Goal: Task Accomplishment & Management: Manage account settings

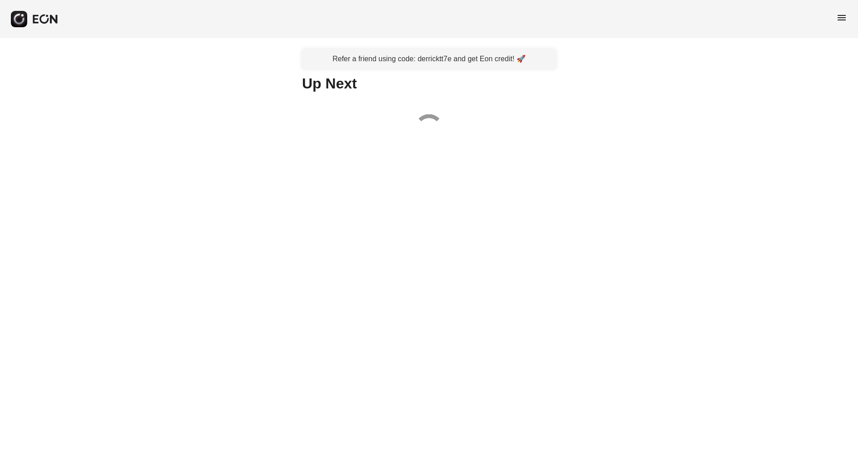
click at [841, 13] on span "menu" at bounding box center [841, 17] width 11 height 11
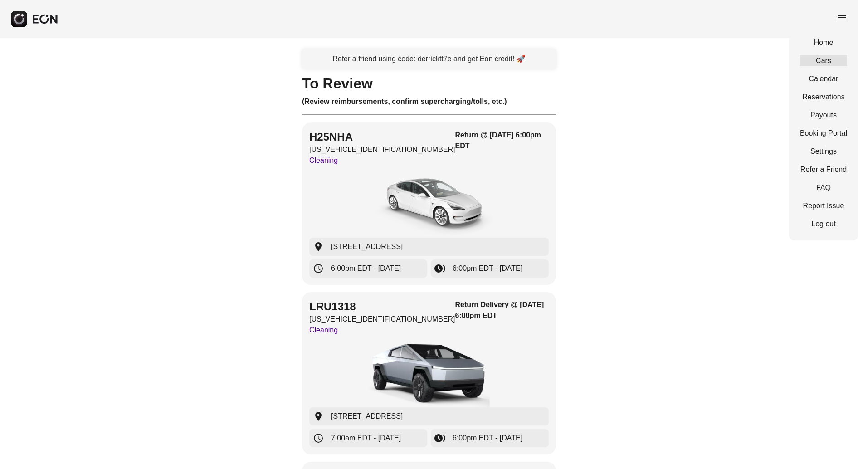
click at [829, 56] on link "Cars" at bounding box center [823, 60] width 47 height 11
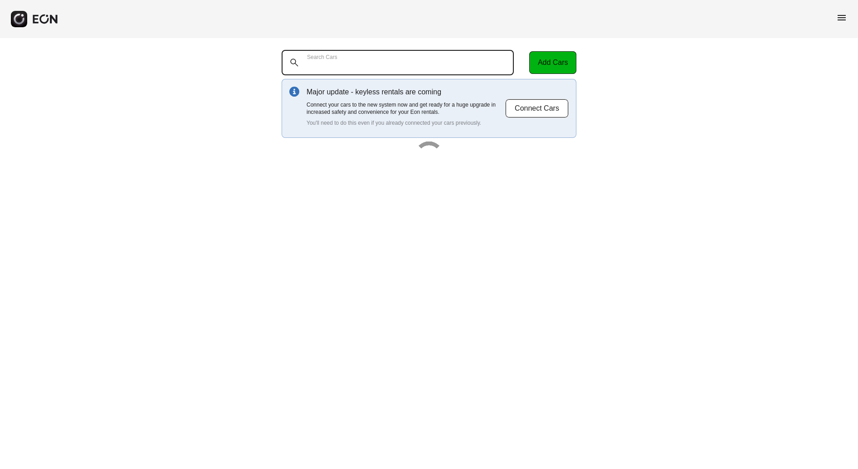
click at [357, 63] on Cars "Search Cars" at bounding box center [398, 62] width 232 height 25
paste Cars "******"
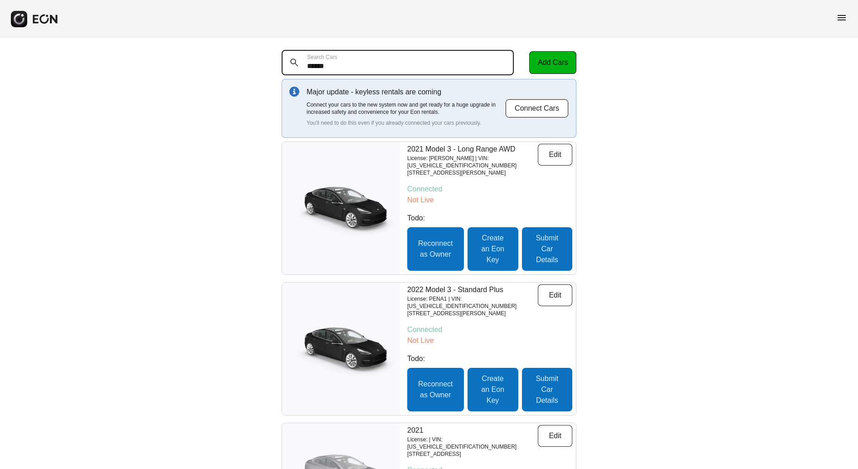
type Cars "******"
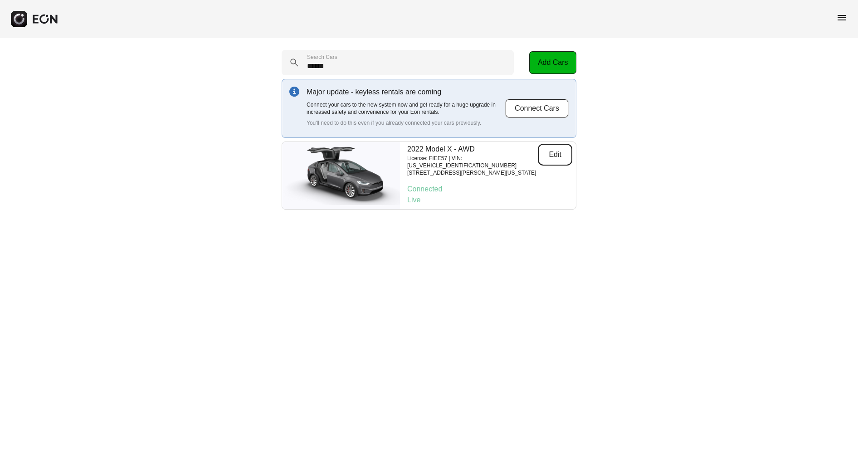
click at [550, 152] on button "Edit" at bounding box center [555, 155] width 34 height 22
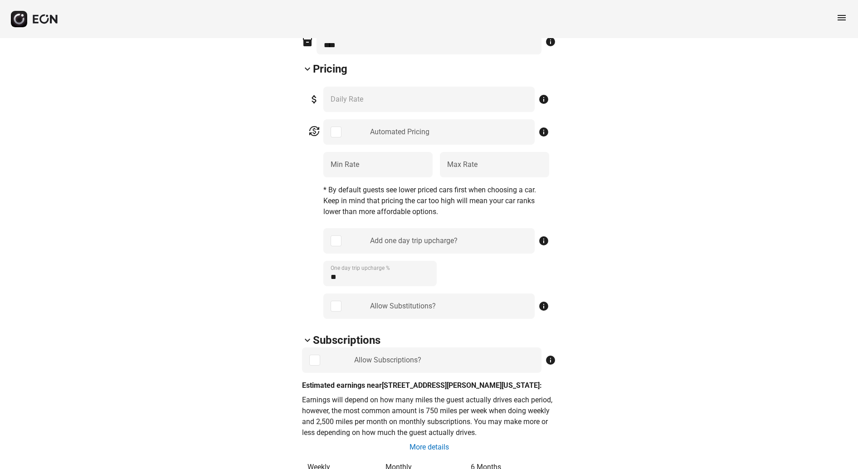
scroll to position [386, 0]
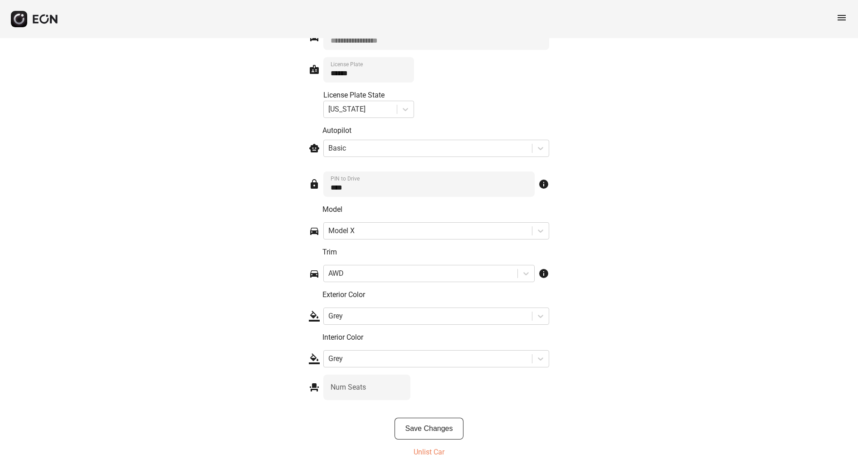
scroll to position [1332, 0]
click at [437, 428] on button "Save Changes" at bounding box center [428, 429] width 69 height 22
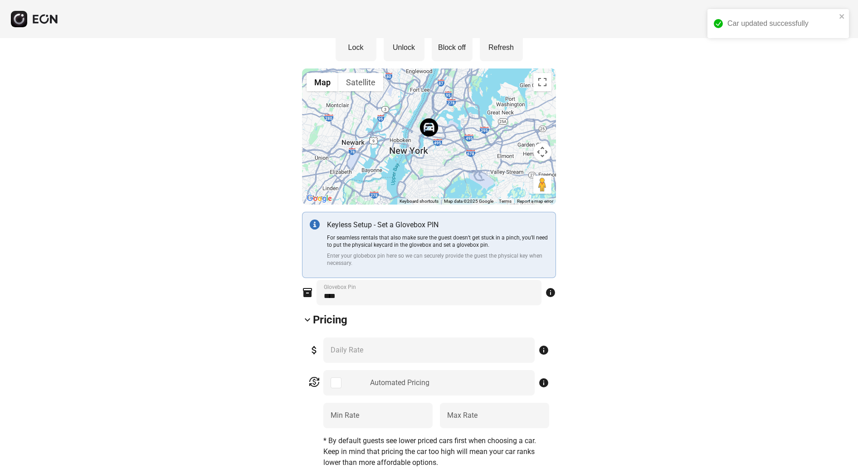
scroll to position [0, 0]
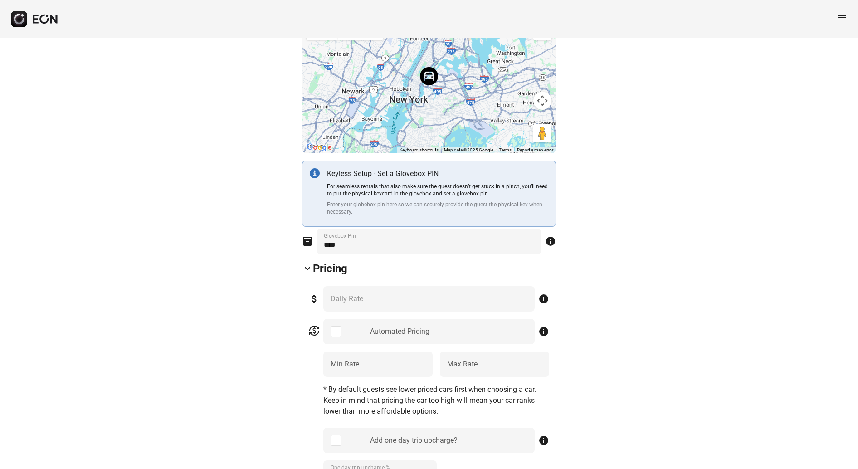
scroll to position [564, 0]
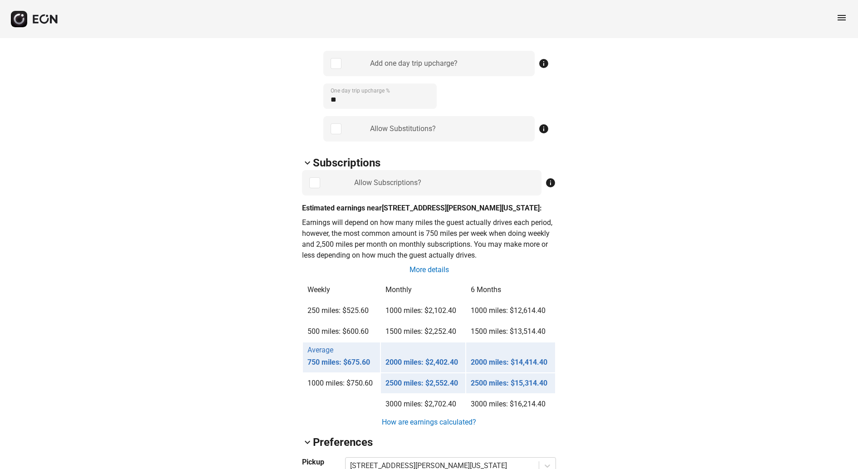
click at [713, 296] on div "arrow_back_ios FIEE57 [US_VEHICLE_IDENTIFICATION_NUMBER] 69% 64722 lock Lock lo…" at bounding box center [429, 356] width 858 height 1764
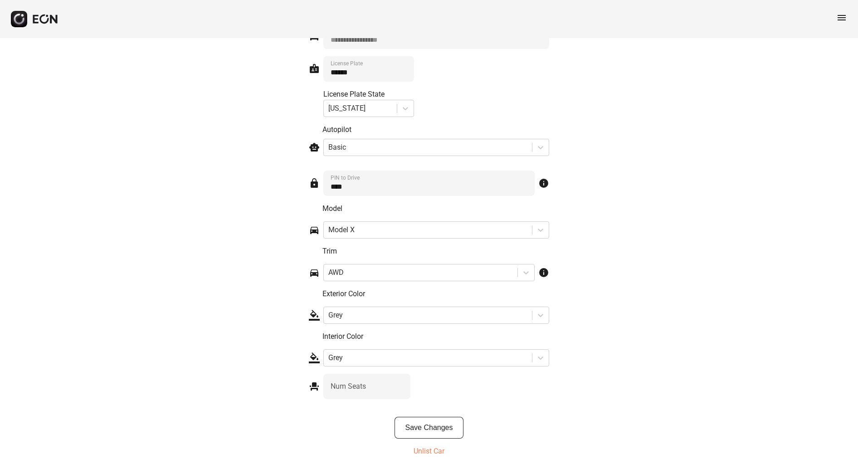
scroll to position [1334, 0]
click at [416, 424] on button "Save Changes" at bounding box center [428, 427] width 69 height 22
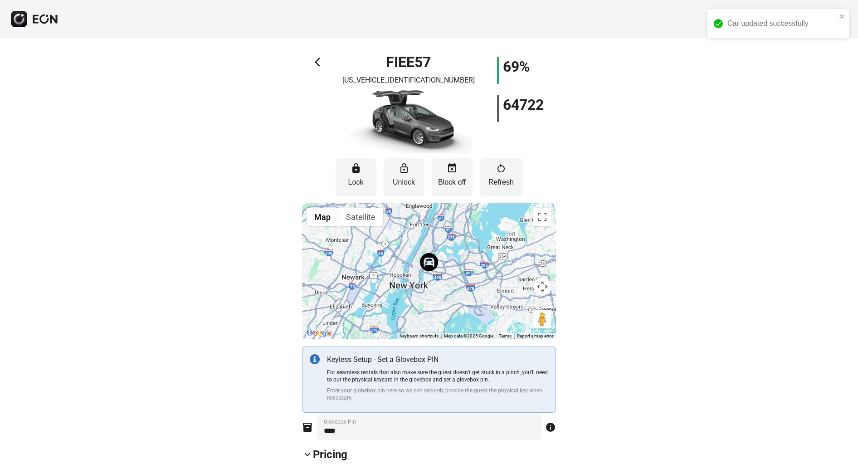
scroll to position [0, 0]
